Goal: Contribute content: Add original content to the website for others to see

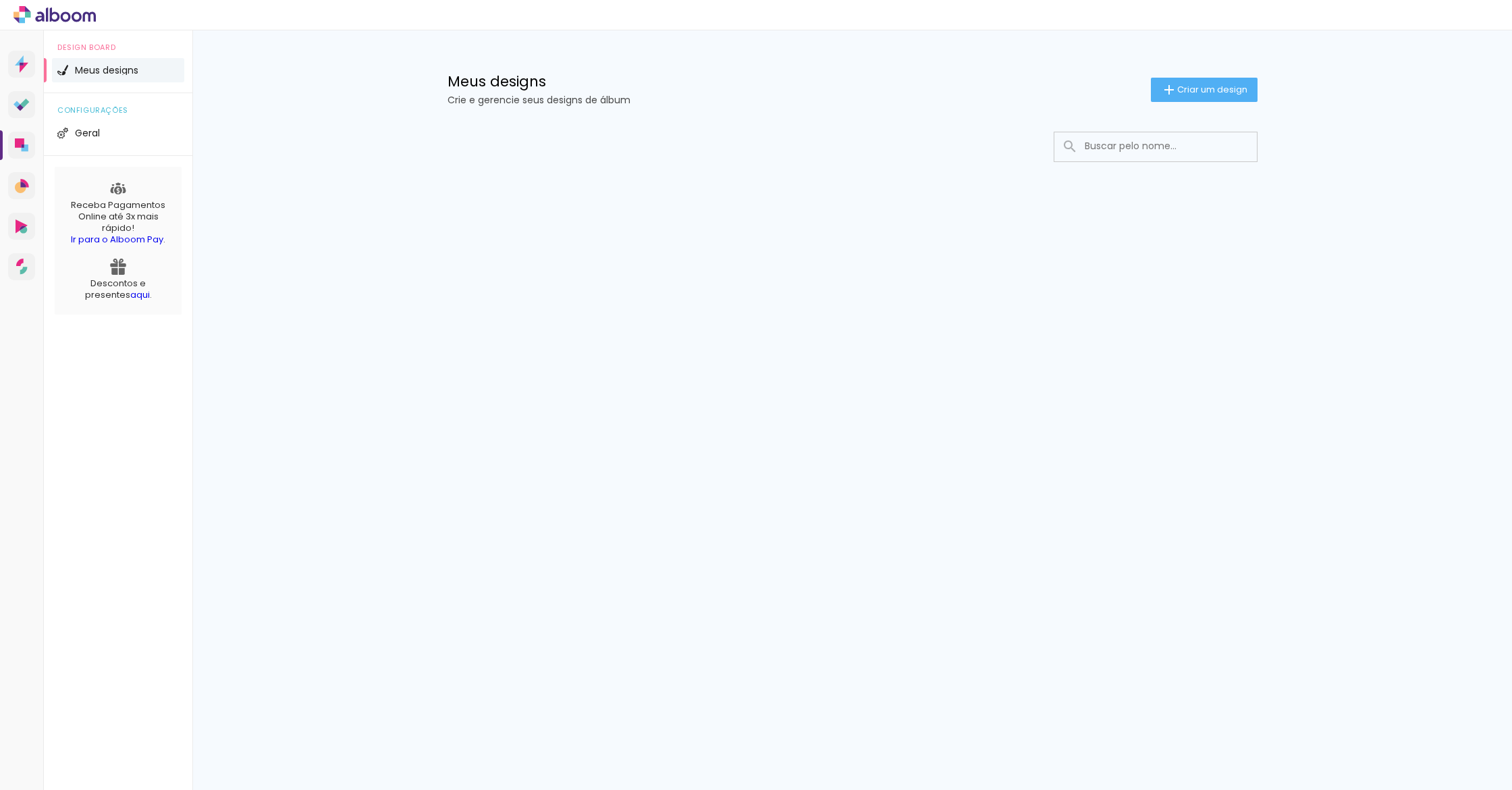
click at [1434, 13] on div at bounding box center [756, 15] width 1512 height 30
click at [1439, 16] on div at bounding box center [756, 15] width 1512 height 30
click at [1200, 89] on span "Criar um design" at bounding box center [1212, 89] width 70 height 9
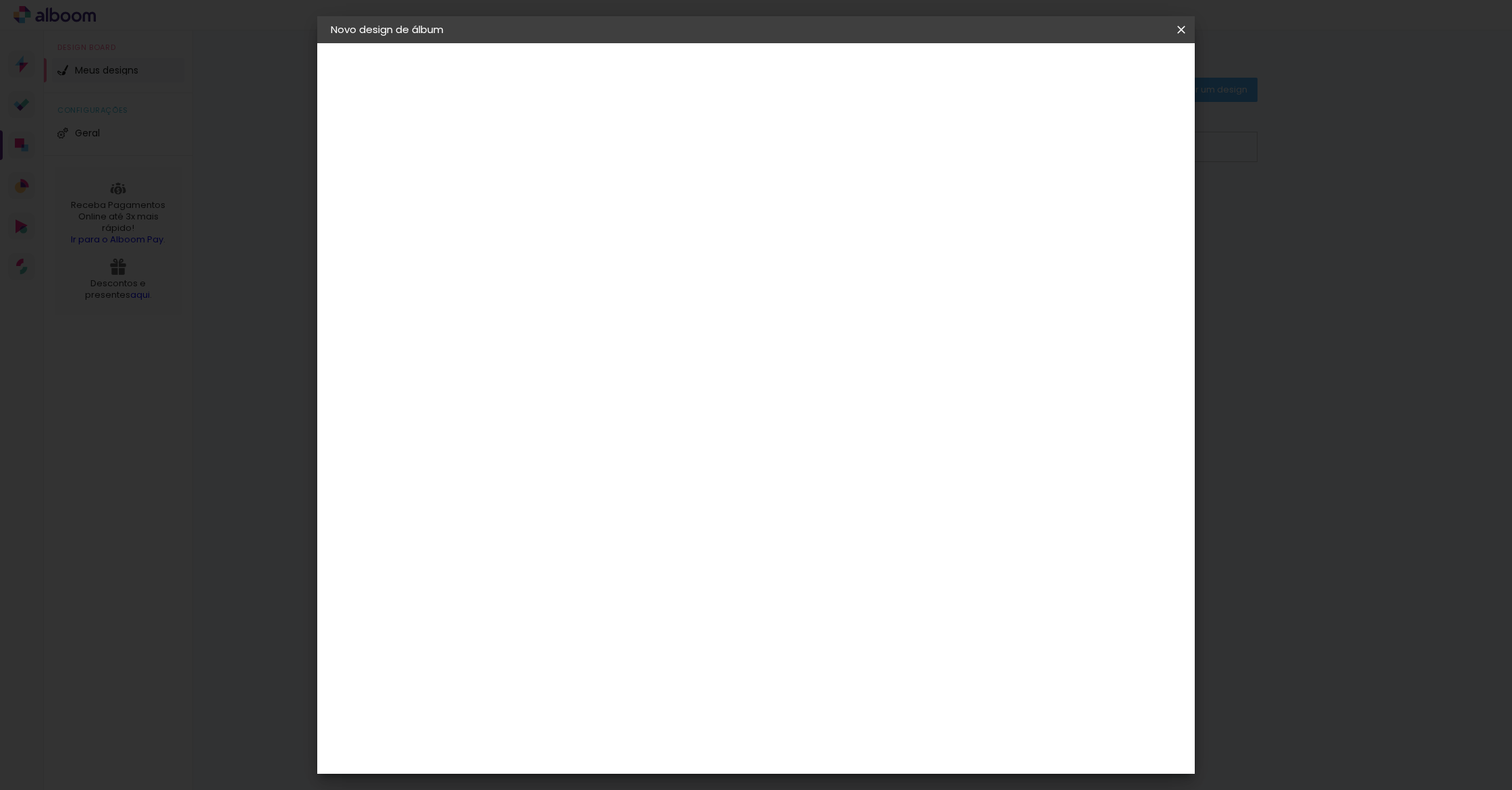
click at [556, 198] on paper-input-container "Título do álbum" at bounding box center [551, 182] width 9 height 35
type input "Teste"
type paper-input "Teste"
click at [610, 69] on header "Informações Dê um título ao seu álbum. Avançar" at bounding box center [551, 83] width 118 height 80
click at [690, 67] on paper-button "Avançar" at bounding box center [657, 71] width 66 height 23
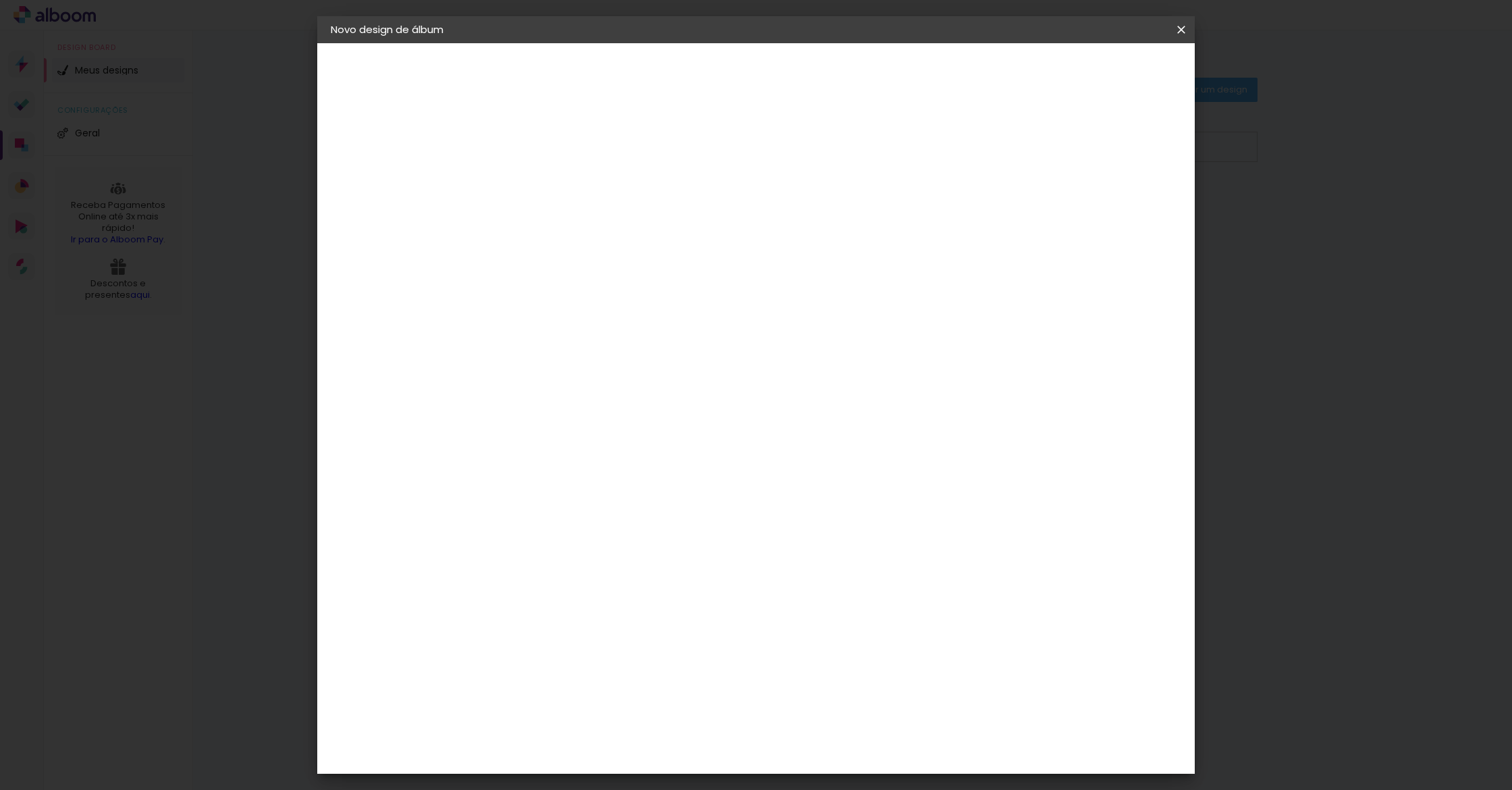
click at [575, 352] on div "Ágata" at bounding box center [558, 355] width 32 height 11
click at [804, 66] on paper-button "Avançar" at bounding box center [771, 71] width 66 height 23
click at [625, 237] on paper-input-container "Linha" at bounding box center [586, 236] width 79 height 35
click at [836, 257] on paper-item "Book" at bounding box center [844, 250] width 270 height 27
type input "Book"
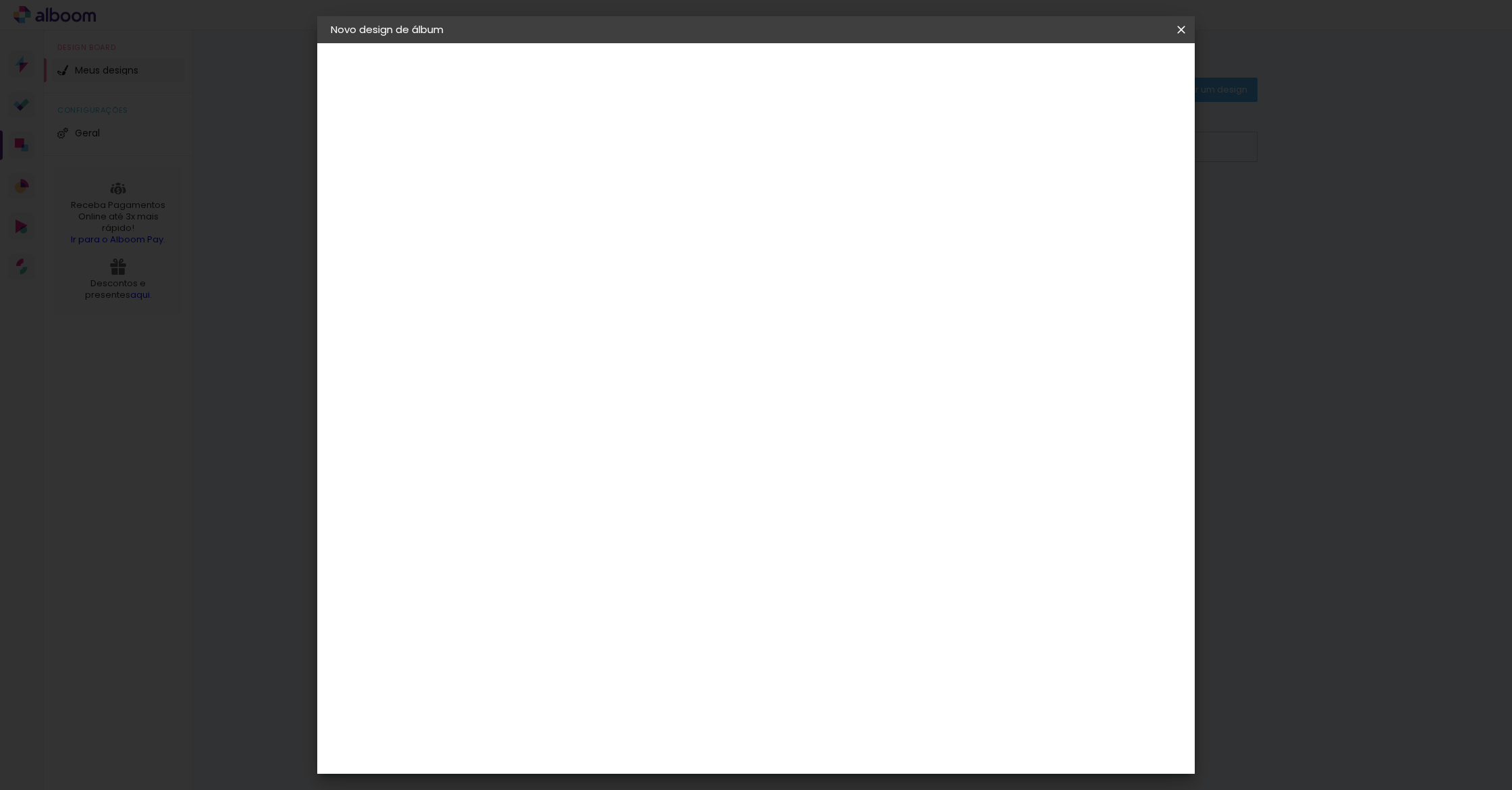
click at [772, 71] on div "Voltar Avançar" at bounding box center [704, 71] width 134 height 23
click at [693, 341] on span "20 × 27 cm" at bounding box center [667, 354] width 50 height 27
drag, startPoint x: 1110, startPoint y: 90, endPoint x: 1137, endPoint y: 73, distance: 31.9
click at [792, 90] on header "Modelo Escolha o modelo do álbum. Voltar Avançar" at bounding box center [642, 83] width 299 height 80
click at [0, 0] on slot "Avançar" at bounding box center [0, 0] width 0 height 0
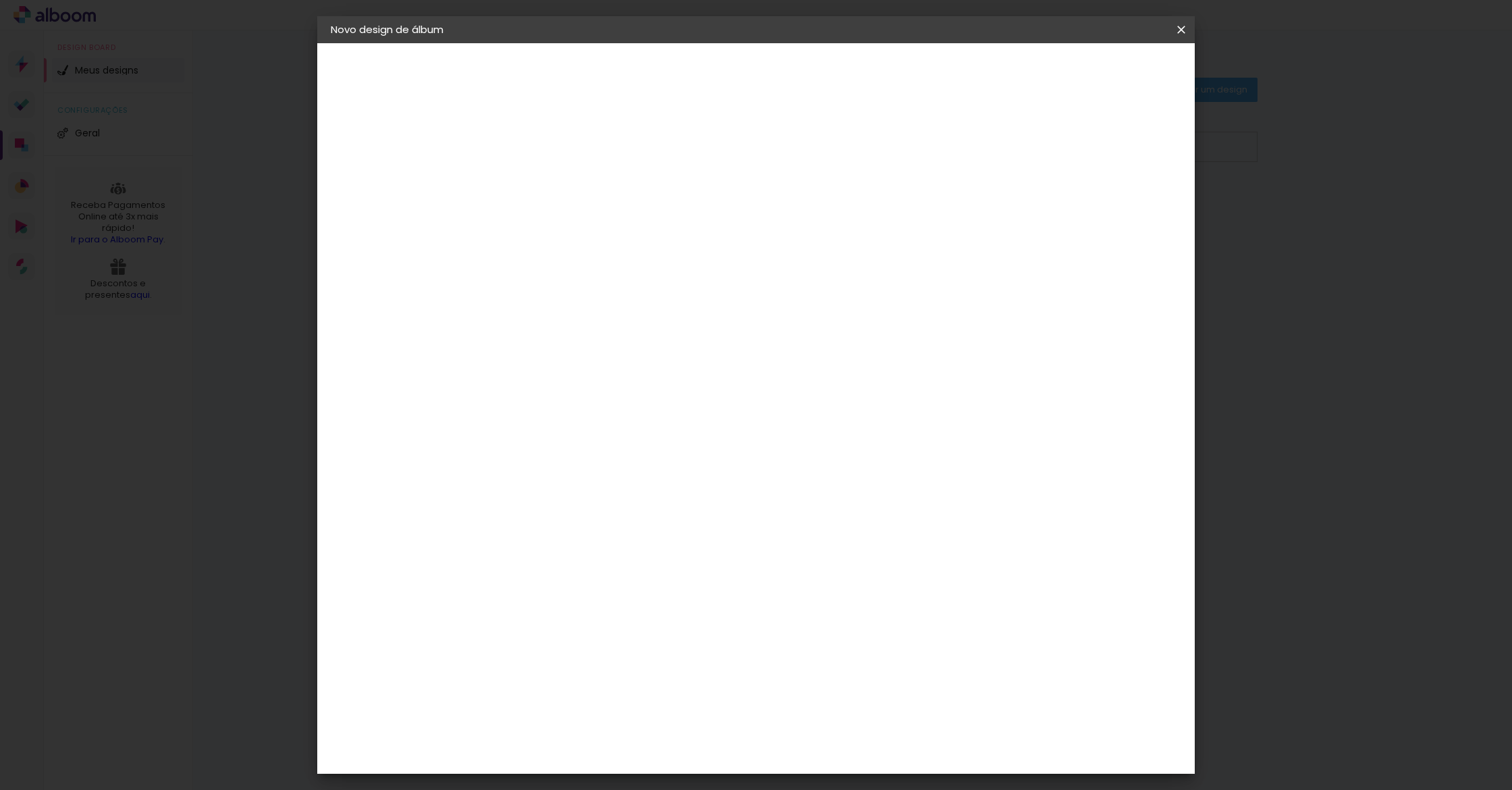
click at [1107, 67] on span "Iniciar design" at bounding box center [1076, 71] width 61 height 9
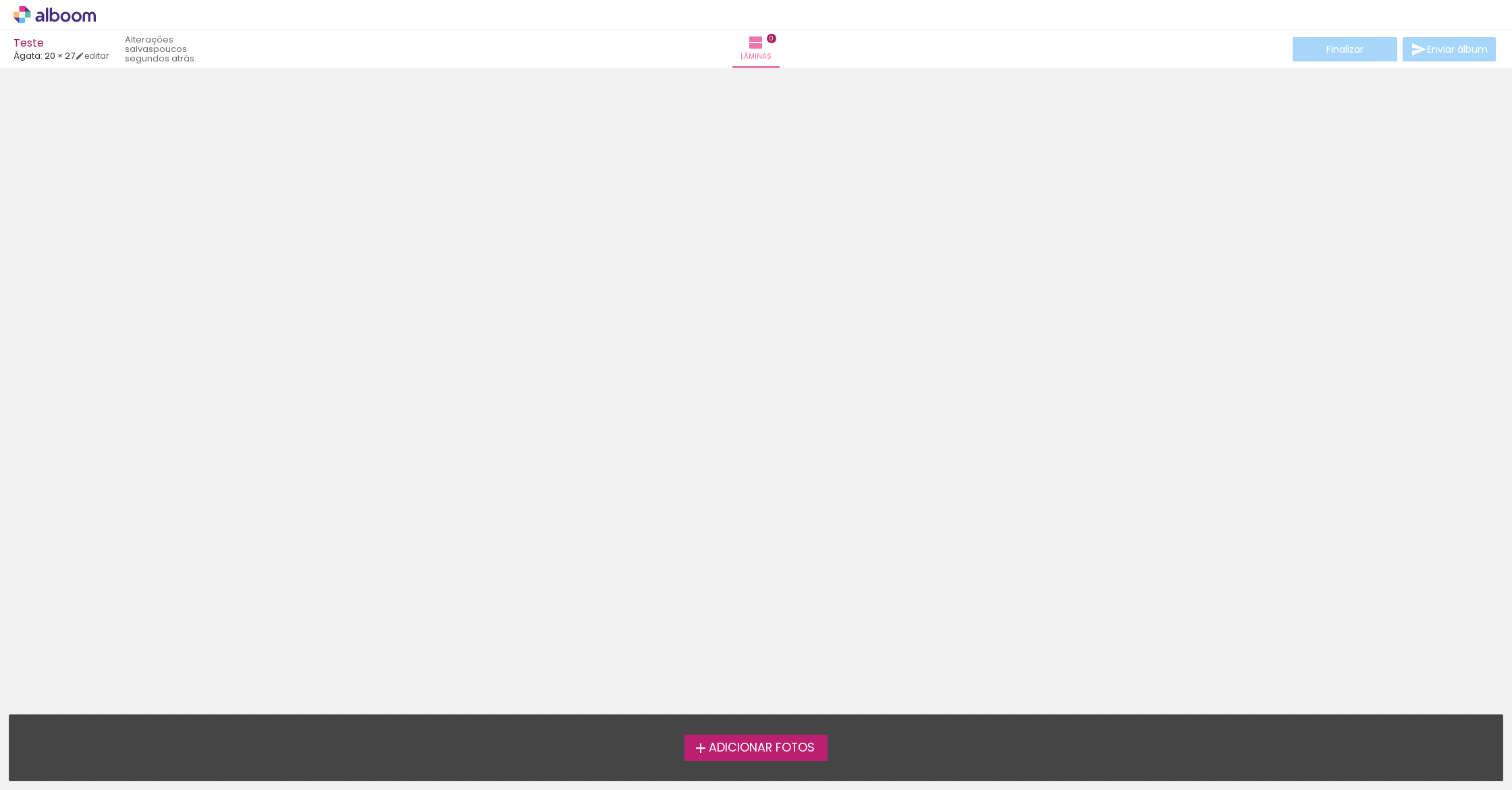
click at [786, 760] on label "Adicionar Fotos" at bounding box center [756, 747] width 144 height 26
click at [0, 0] on input "file" at bounding box center [0, 0] width 0 height 0
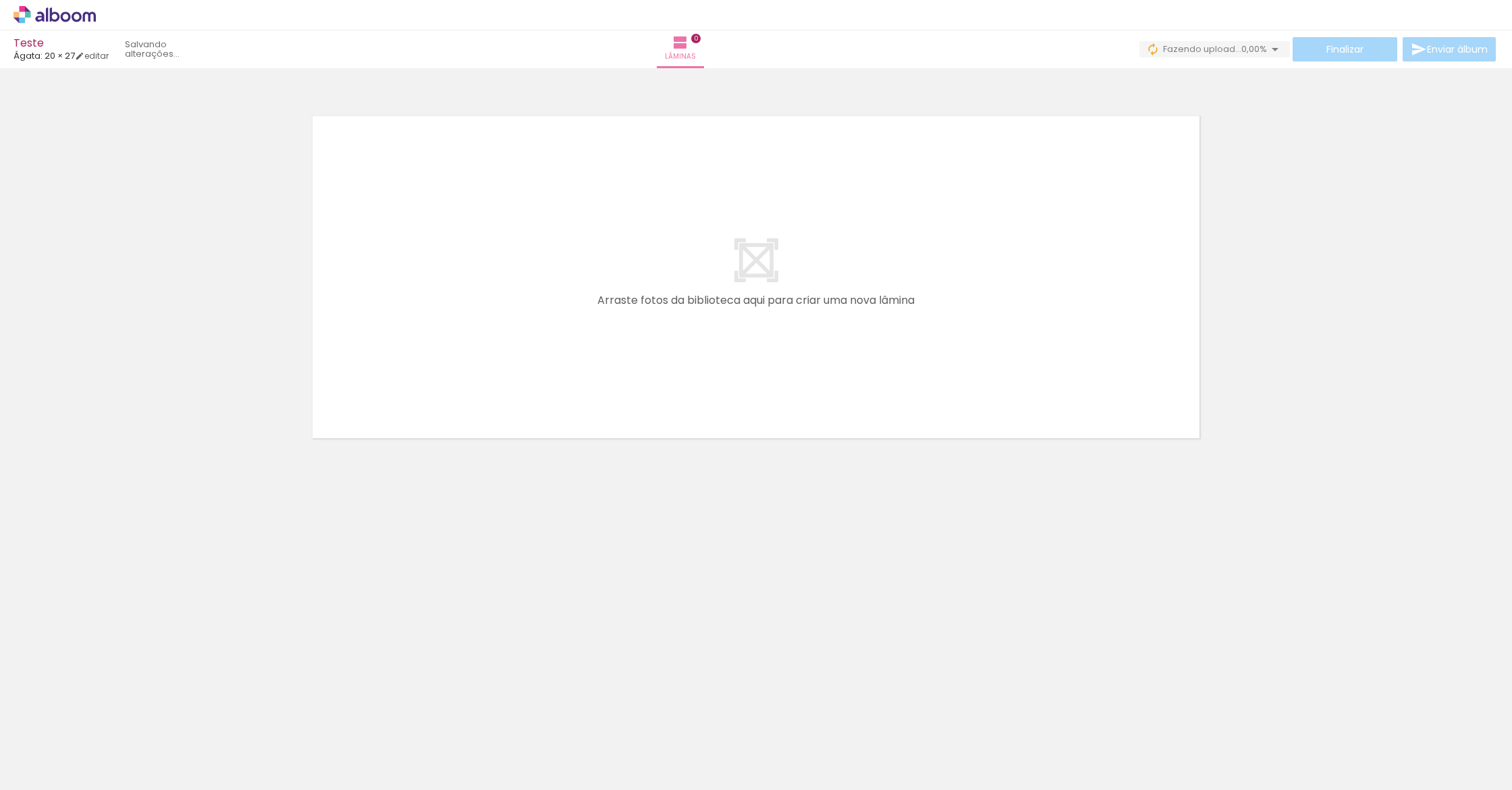
click at [1267, 55] on iron-icon at bounding box center [1275, 49] width 16 height 16
click at [1269, 51] on iron-icon at bounding box center [1275, 49] width 16 height 16
click at [1318, 146] on div at bounding box center [756, 260] width 1512 height 374
drag, startPoint x: 1320, startPoint y: 144, endPoint x: 1301, endPoint y: 142, distance: 19.1
click at [1320, 144] on div at bounding box center [756, 260] width 1512 height 374
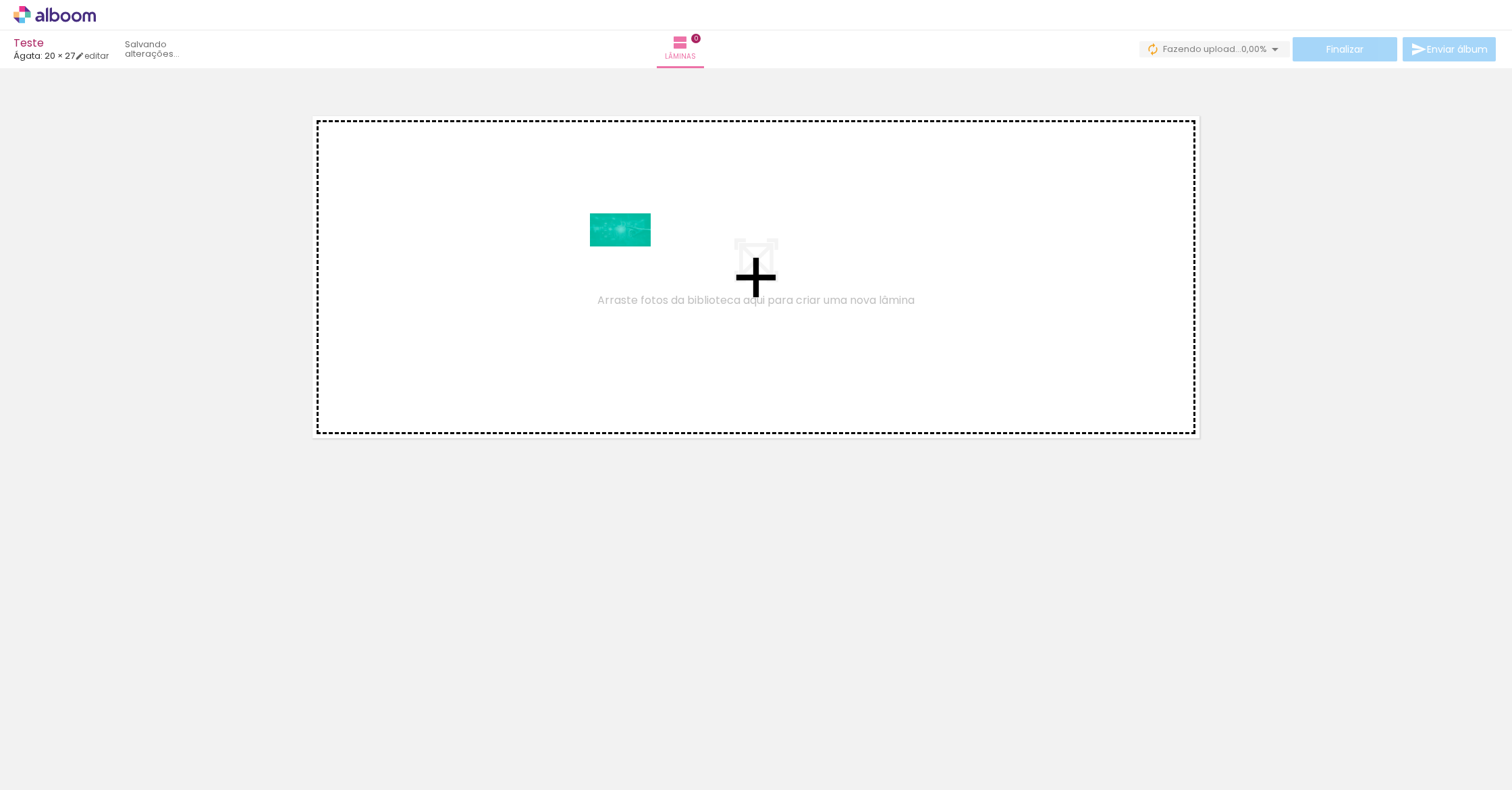
drag, startPoint x: 143, startPoint y: 740, endPoint x: 631, endPoint y: 253, distance: 689.4
click at [631, 253] on quentale-workspace at bounding box center [756, 395] width 1512 height 790
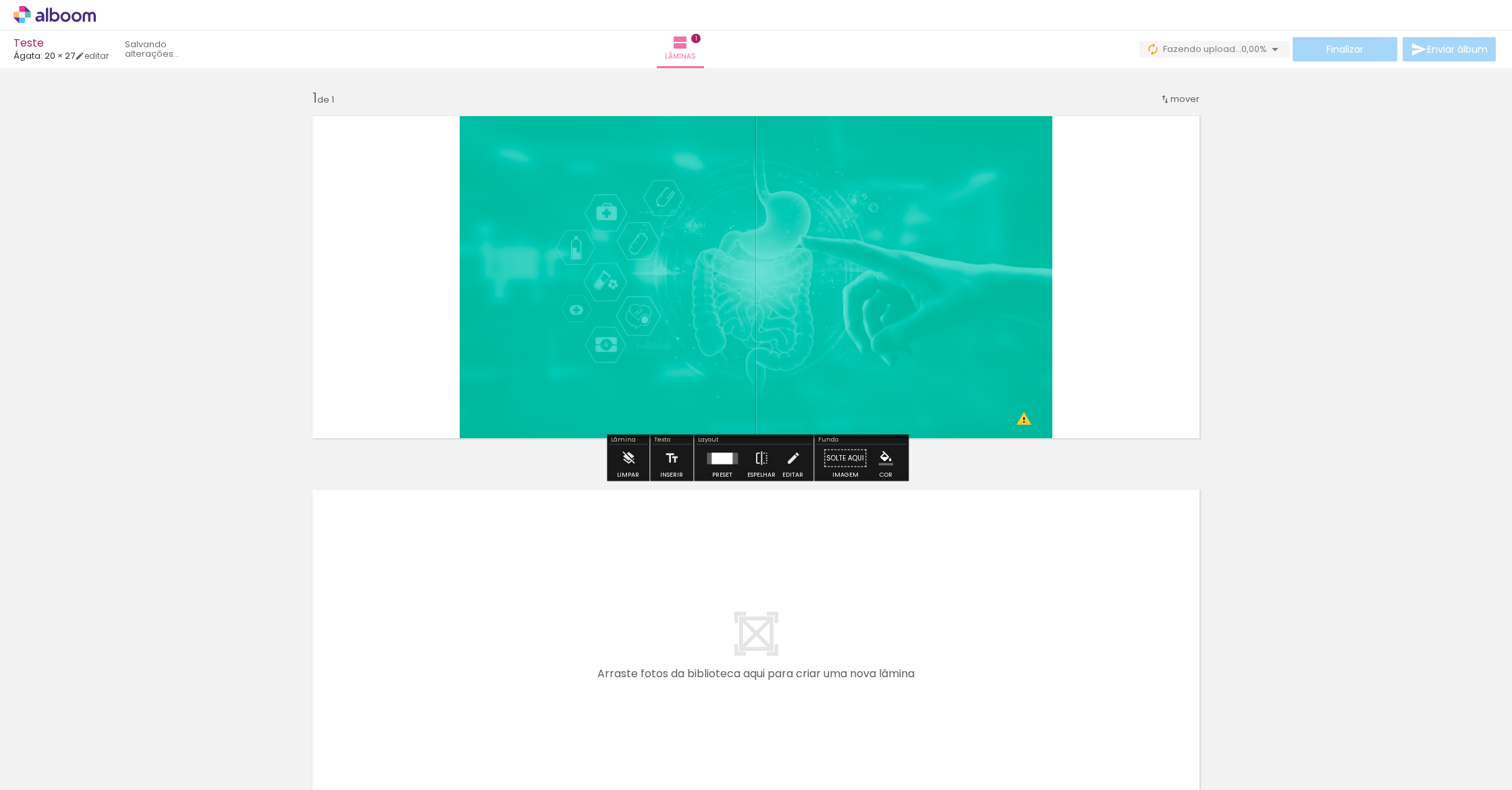
click at [1291, 129] on div "Inserir lâmina 1 de 1 O Designbox precisará aumentar a sua imagem em 229% para …" at bounding box center [756, 447] width 1512 height 747
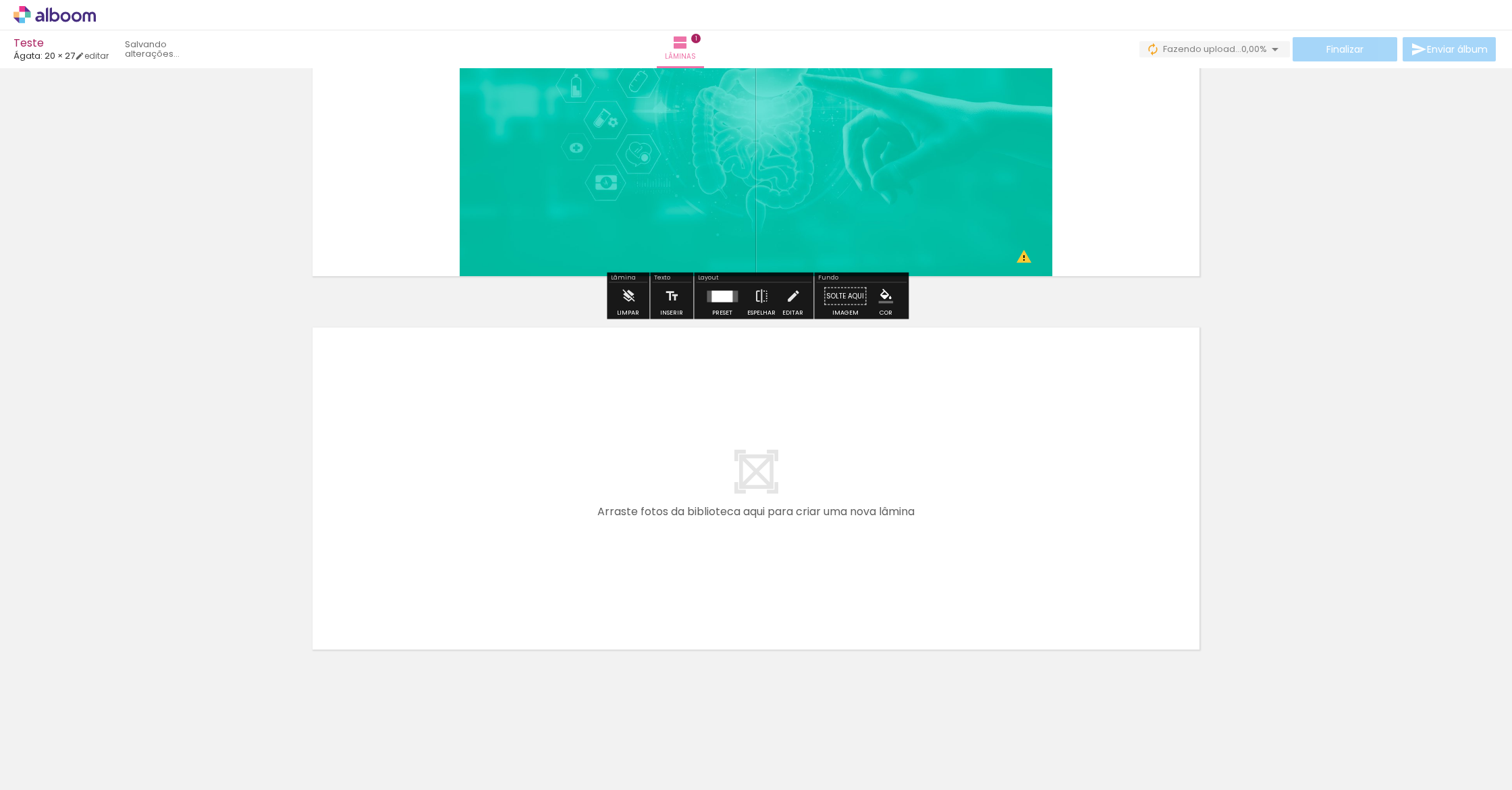
scroll to position [162, 0]
click at [1244, 48] on span "0,00%" at bounding box center [1254, 49] width 26 height 13
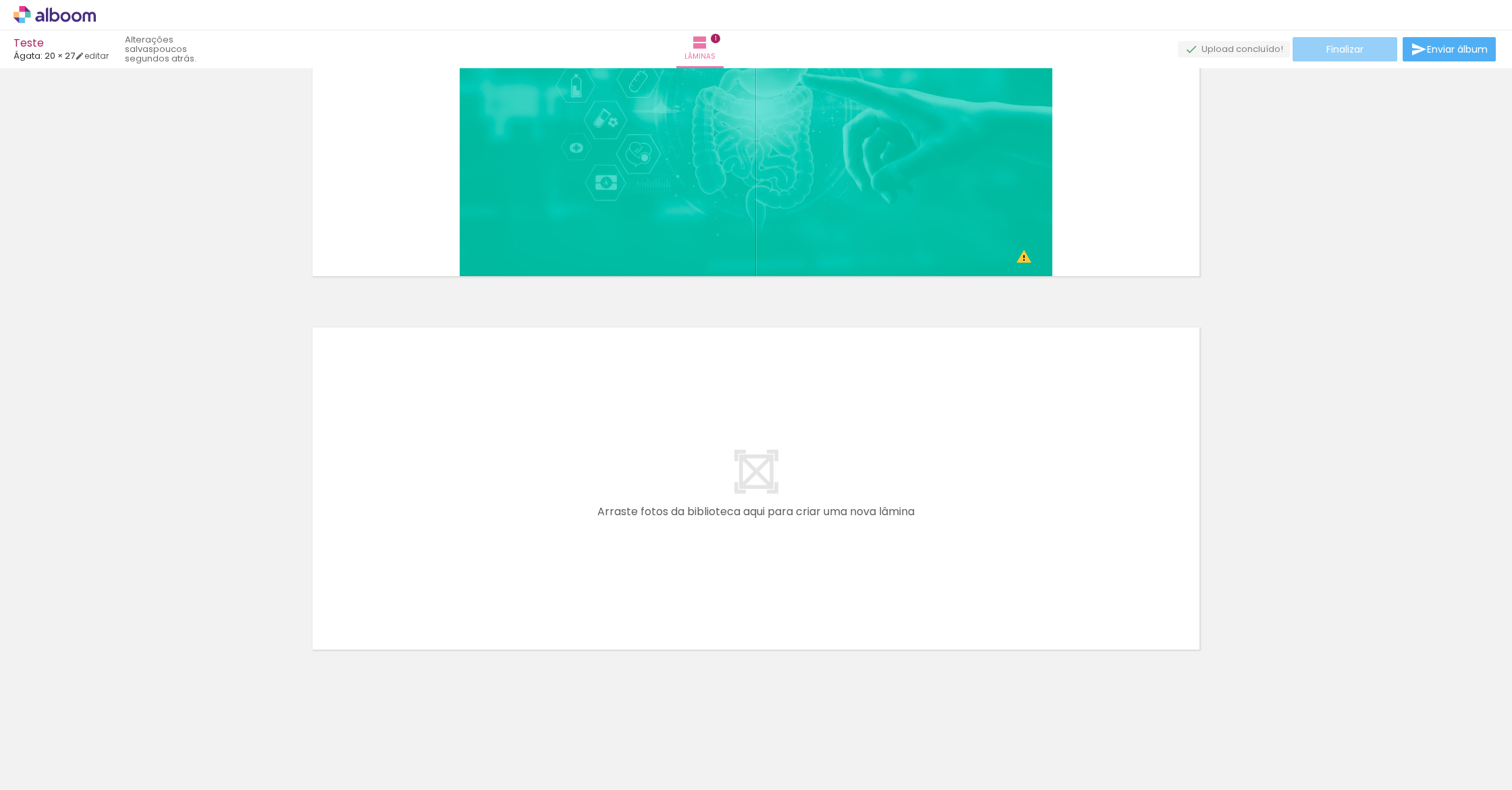
click at [1331, 51] on span "Finalizar" at bounding box center [1345, 49] width 37 height 9
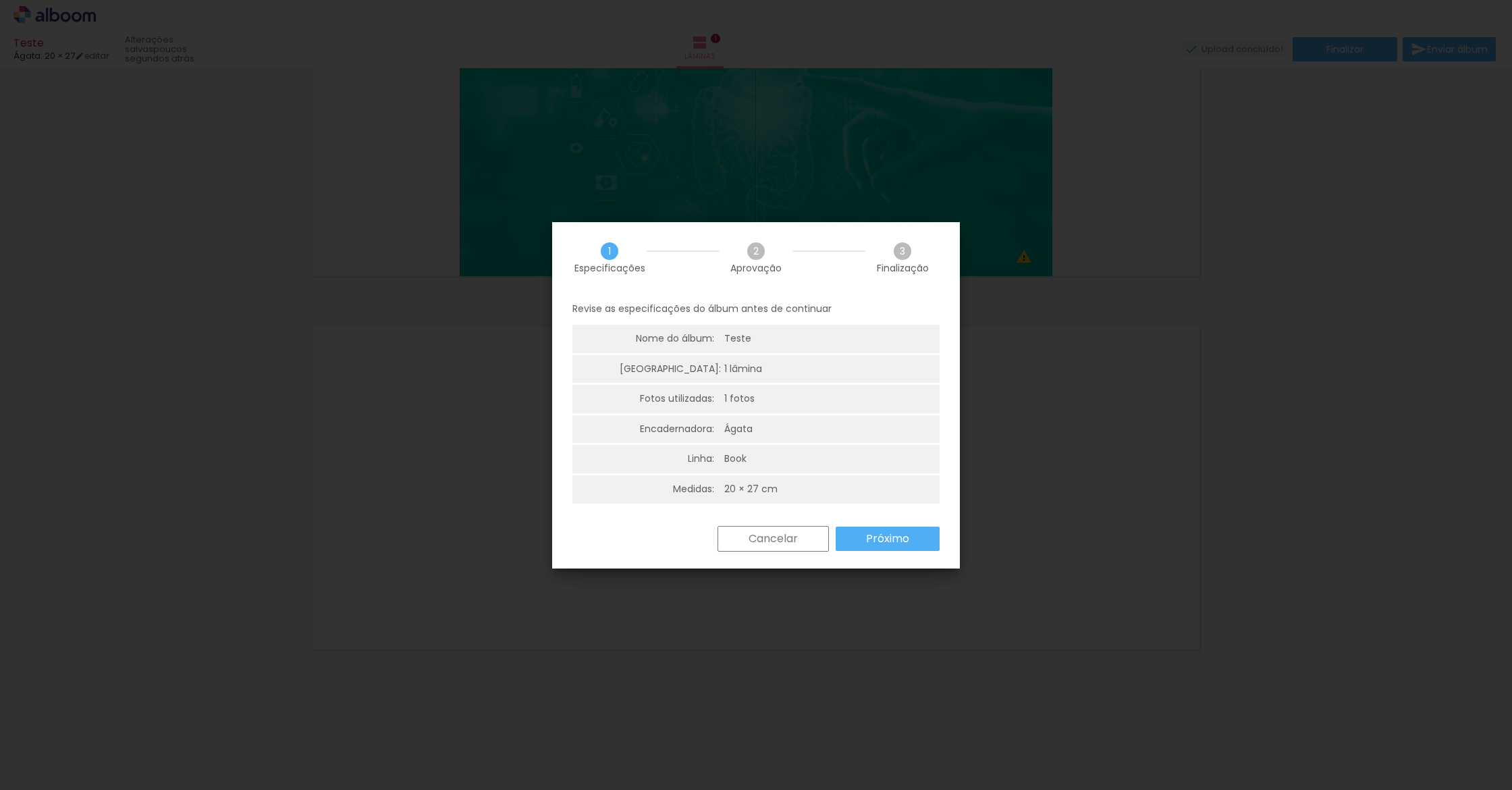
click at [0, 0] on slot "Próximo" at bounding box center [0, 0] width 0 height 0
